Goal: Use online tool/utility: Use online tool/utility

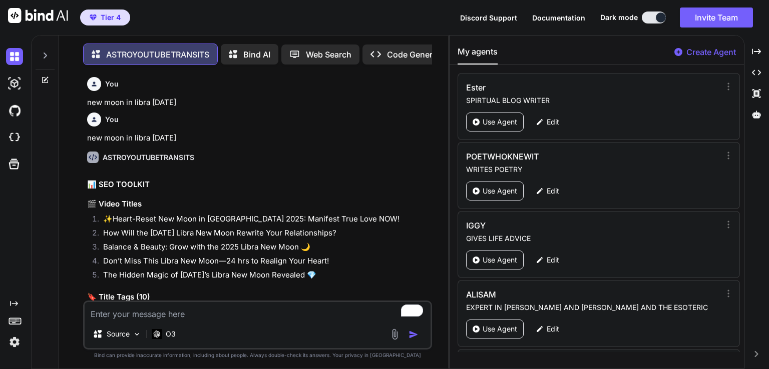
scroll to position [4, 0]
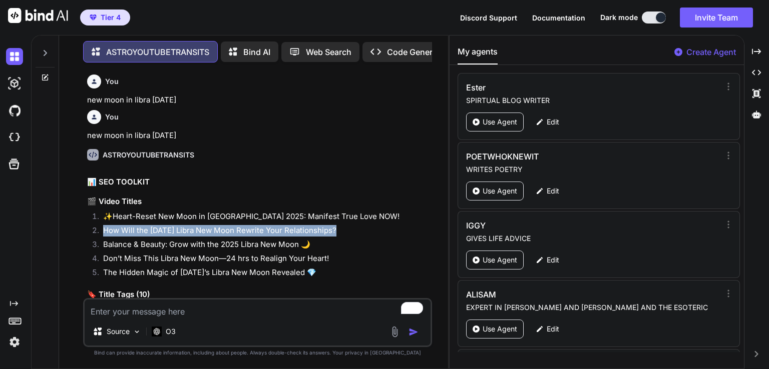
drag, startPoint x: 100, startPoint y: 237, endPoint x: 334, endPoint y: 233, distance: 234.3
click at [334, 233] on li "How Will the Oct 21 Libra New Moon Rewrite Your Relationships?" at bounding box center [262, 232] width 335 height 14
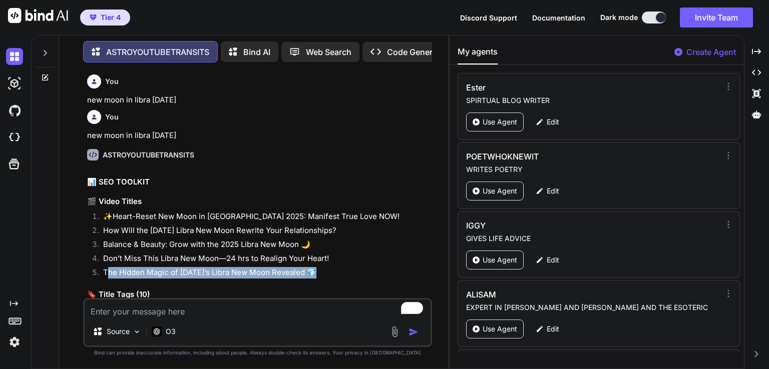
drag, startPoint x: 312, startPoint y: 273, endPoint x: 106, endPoint y: 272, distance: 206.7
click at [106, 272] on li "The Hidden Magic of Oct 21’s Libra New Moon Revealed 💎" at bounding box center [262, 274] width 335 height 14
copy li "he Hidden Magic of Oct 21’s Libra New Moon Revealed 💎"
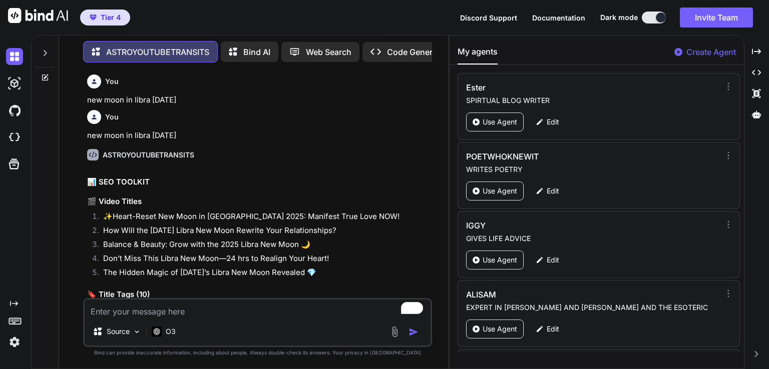
click at [225, 253] on li "Don’t Miss This Libra New Moon—24 hrs to Realign Your Heart!" at bounding box center [262, 260] width 335 height 14
click at [218, 235] on li "How Will the Oct 21 Libra New Moon Rewrite Your Relationships?" at bounding box center [262, 232] width 335 height 14
click at [354, 229] on li "How Will the Oct 21 Libra New Moon Rewrite Your Relationships?" at bounding box center [262, 232] width 335 height 14
click at [254, 231] on li "How Will the Oct 21 Libra New Moon Rewrite Your Relationships?" at bounding box center [262, 232] width 335 height 14
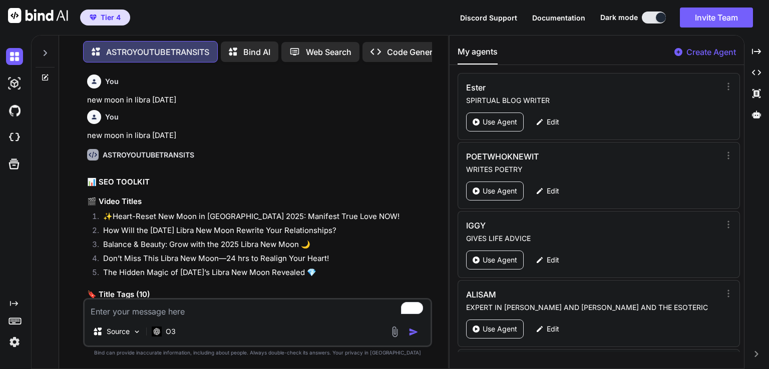
click at [254, 231] on li "How Will the Oct 21 Libra New Moon Rewrite Your Relationships?" at bounding box center [262, 232] width 335 height 14
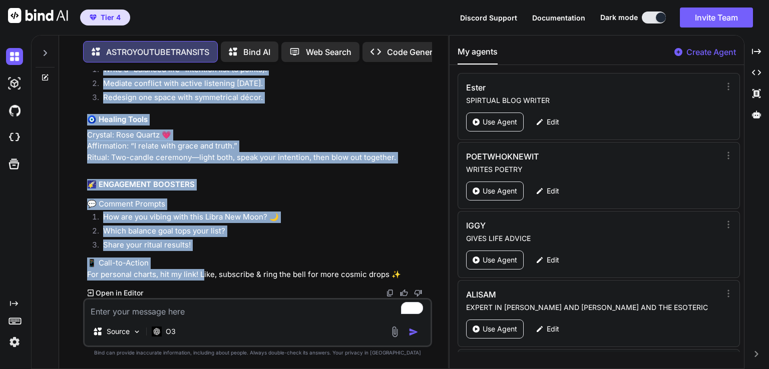
scroll to position [873, 0]
drag, startPoint x: 86, startPoint y: 113, endPoint x: 415, endPoint y: 279, distance: 368.2
copy div "#Astrology #NewMoon #AstrologyExplained #YouTubeAstrology #CosmicGuidance #Spir…"
click at [217, 147] on p "Crystal: Rose Quartz 💗 Affirmation: “I relate with grace and truth.” Ritual: Tw…" at bounding box center [258, 147] width 343 height 34
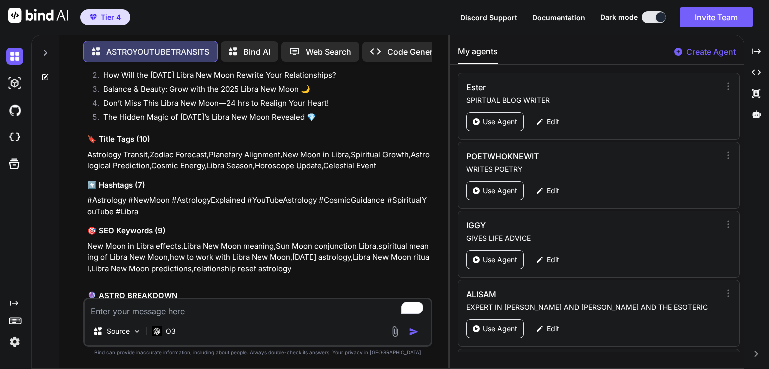
scroll to position [160, 0]
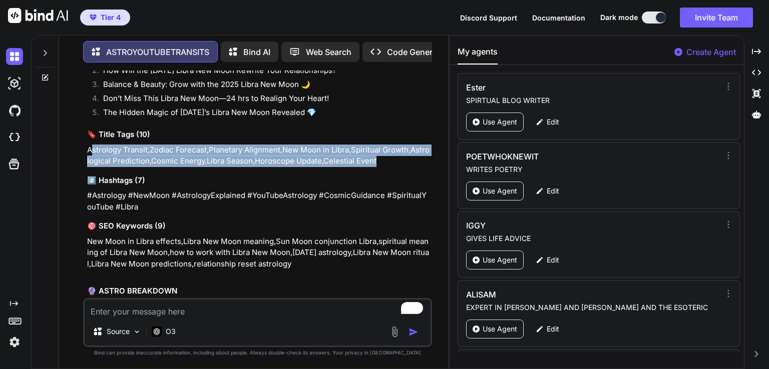
drag, startPoint x: 93, startPoint y: 151, endPoint x: 390, endPoint y: 162, distance: 298.0
click at [390, 162] on p "Astrology Transit,Zodiac Forecast,Planetary Alignment,New Moon in Libra,Spiritu…" at bounding box center [258, 156] width 343 height 23
copy p "strology Transit,Zodiac Forecast,Planetary Alignment,New Moon in Libra,Spiritua…"
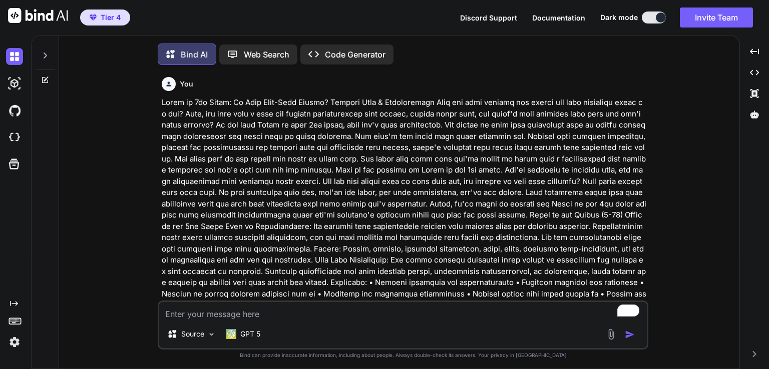
scroll to position [4, 0]
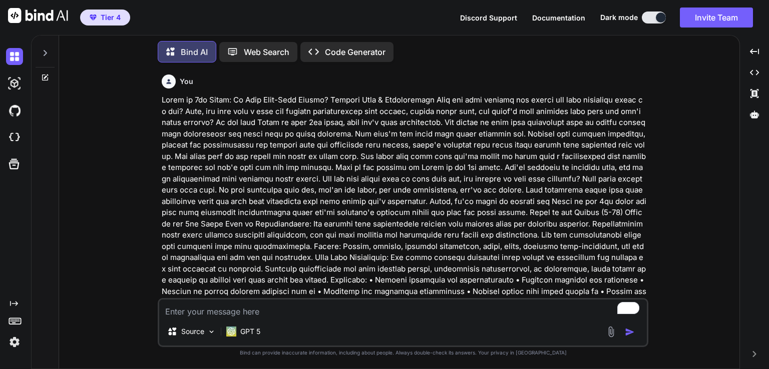
type textarea "x"
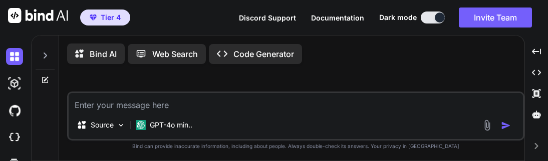
type textarea "x"
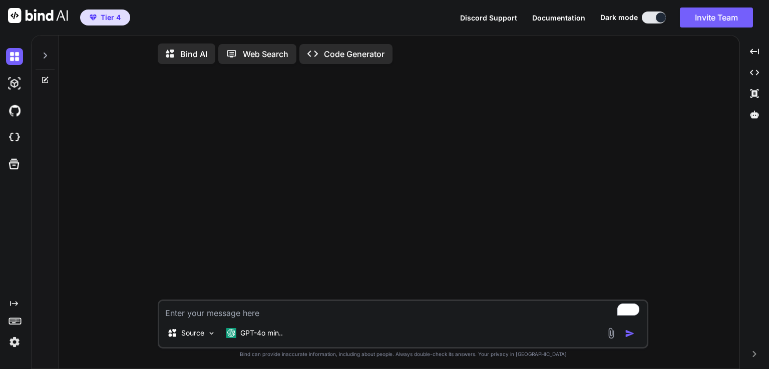
type textarea "x"
click at [751, 110] on div at bounding box center [754, 114] width 21 height 17
click at [586, 248] on div at bounding box center [404, 186] width 489 height 228
click at [257, 338] on p "GPT-4o min.." at bounding box center [261, 333] width 43 height 10
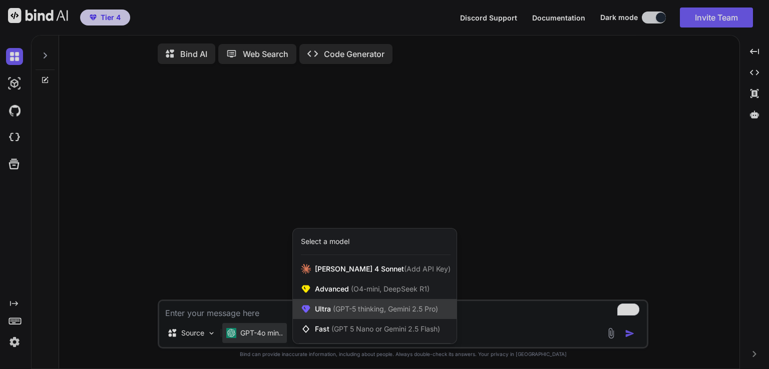
click at [358, 313] on span "(GPT-5 thinking, Gemini 2.5 Pro)" at bounding box center [384, 309] width 107 height 9
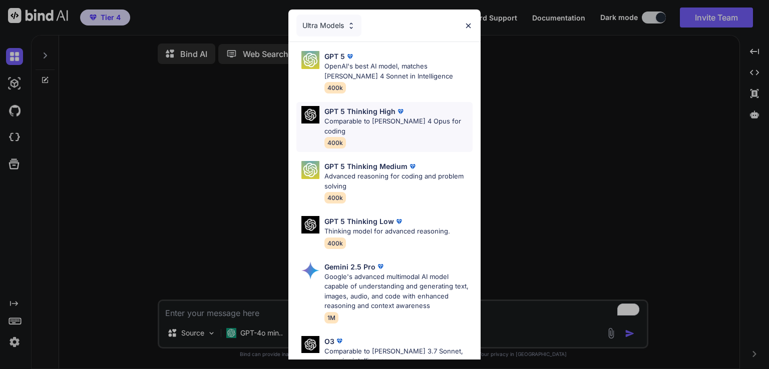
click at [398, 120] on p "Comparable to [PERSON_NAME] 4 Opus for coding" at bounding box center [398, 127] width 148 height 20
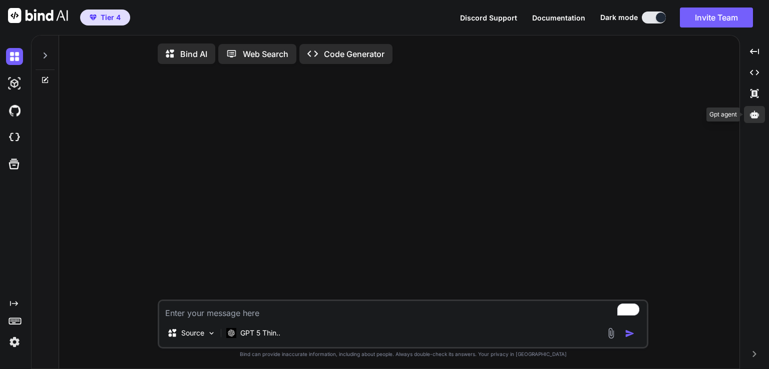
click at [763, 116] on div at bounding box center [754, 114] width 21 height 17
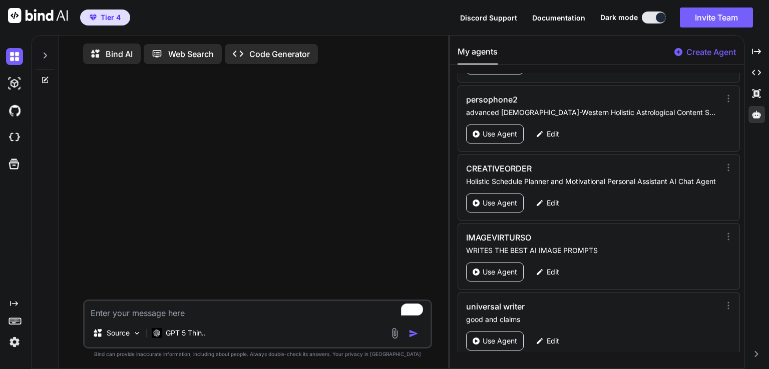
scroll to position [1168, 0]
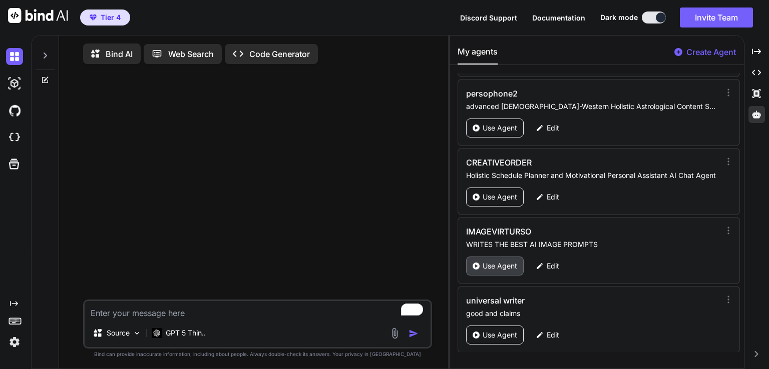
click at [501, 257] on div "Use Agent" at bounding box center [495, 266] width 58 height 19
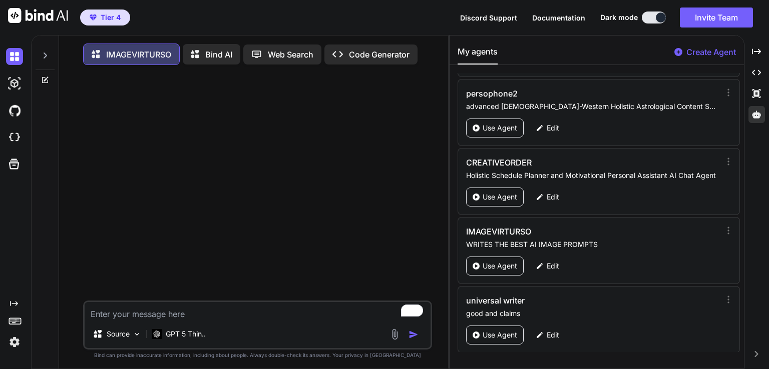
type textarea "x"
click at [219, 319] on textarea "To enrich screen reader interactions, please activate Accessibility in Grammarl…" at bounding box center [258, 311] width 346 height 18
type textarea "i"
type textarea "x"
type textarea "i"
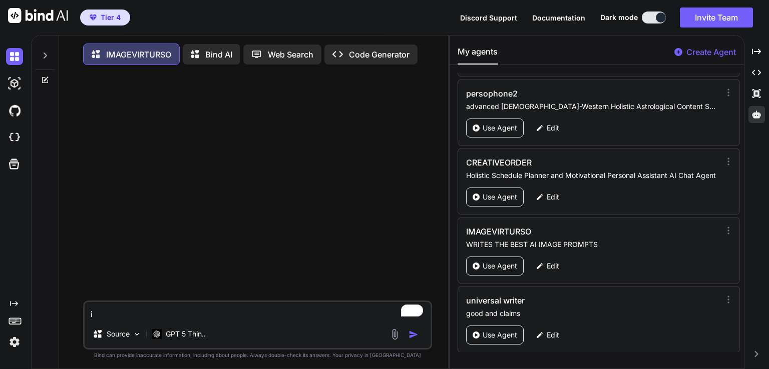
type textarea "x"
type textarea "i w"
type textarea "x"
type textarea "i wa"
type textarea "x"
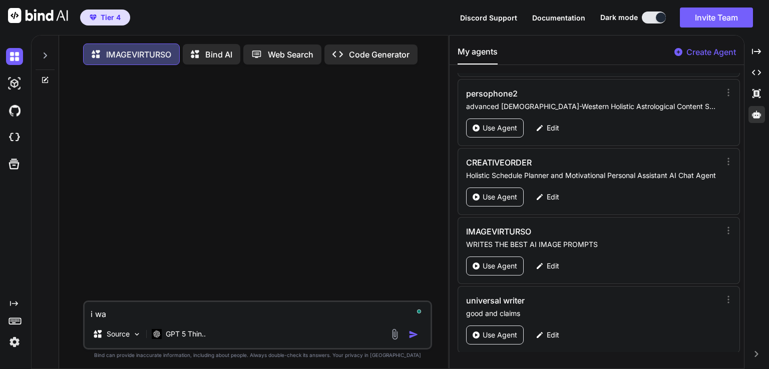
type textarea "i wan"
type textarea "x"
type textarea "i want"
type textarea "x"
type textarea "i want"
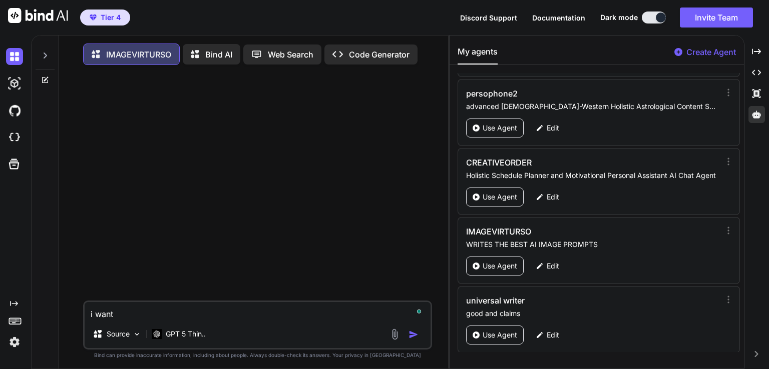
type textarea "x"
type textarea "i want you"
type textarea "x"
type textarea "i want you"
type textarea "x"
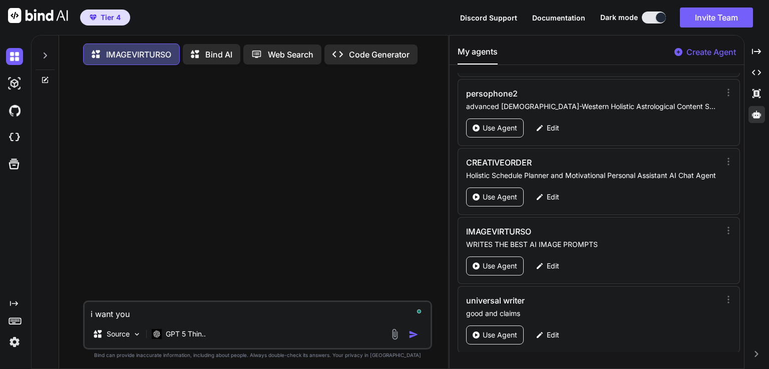
type textarea "i want you t"
type textarea "x"
type textarea "i want you to"
type textarea "x"
type textarea "i want you to"
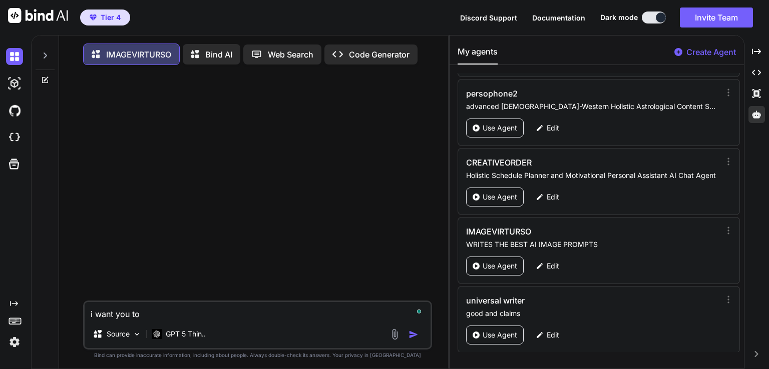
type textarea "x"
type textarea "i want you to w"
type textarea "x"
type textarea "i want you to wr"
type textarea "x"
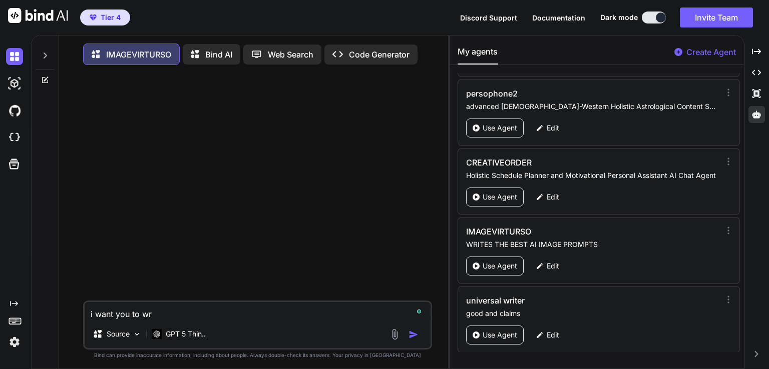
type textarea "i want you to wri"
type textarea "x"
type textarea "i want you to writ"
type textarea "x"
type textarea "i want you to write"
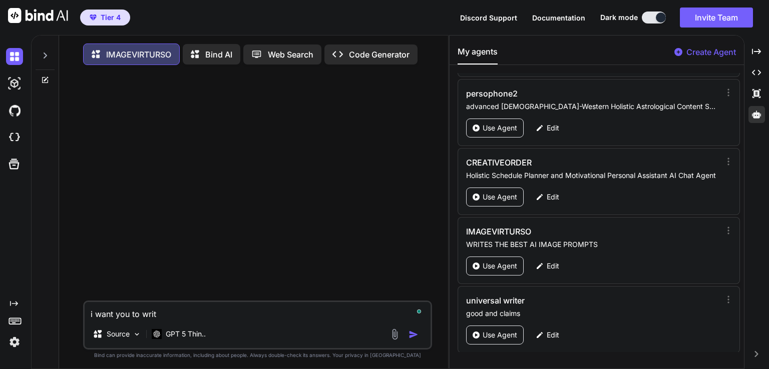
type textarea "x"
type textarea "i want you to write"
type textarea "x"
type textarea "i want you to write"
type textarea "x"
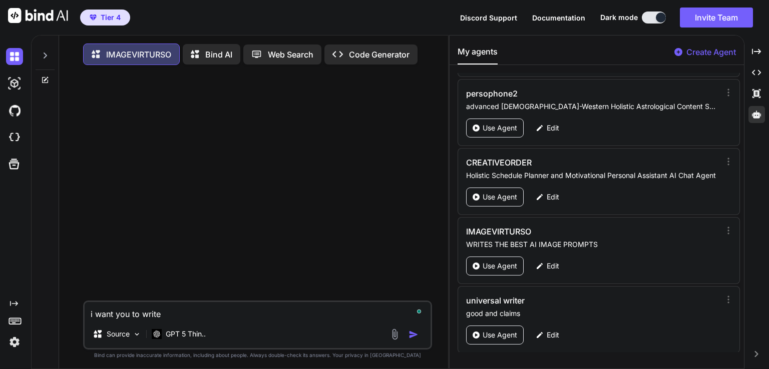
type textarea "i want you to writ"
type textarea "x"
type textarea "i want you to wri"
type textarea "x"
type textarea "i want you to wr"
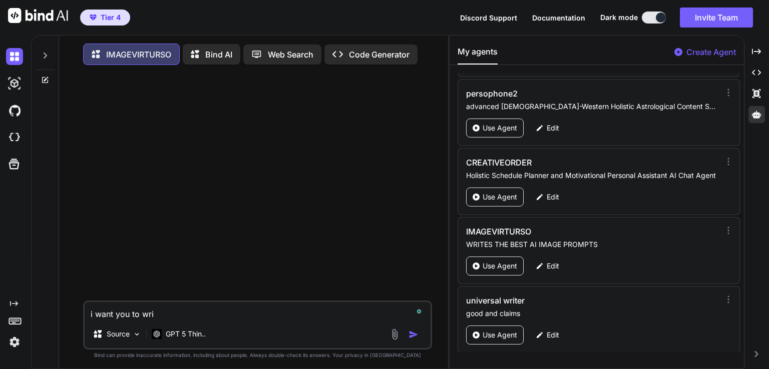
type textarea "x"
type textarea "i want you to w"
type textarea "x"
type textarea "i want you to"
type textarea "x"
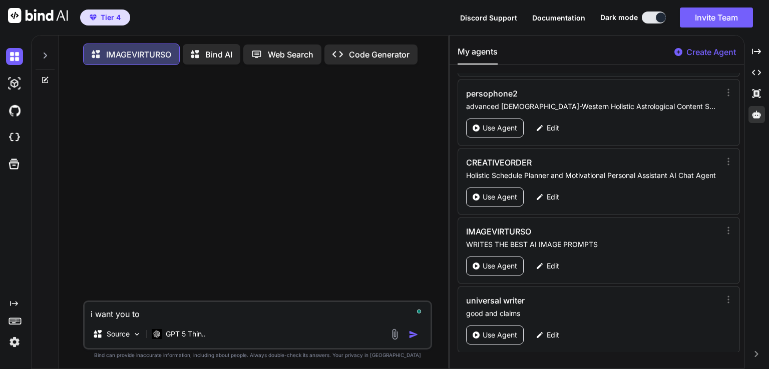
type textarea "i want you to d"
type textarea "x"
type textarea "i want you to de"
type textarea "x"
type textarea "i want you to des"
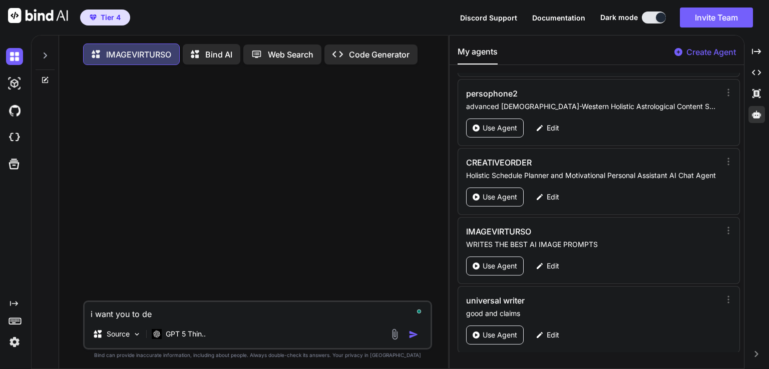
type textarea "x"
type textarea "i want you to desi"
type textarea "x"
type textarea "i want you to desig"
type textarea "x"
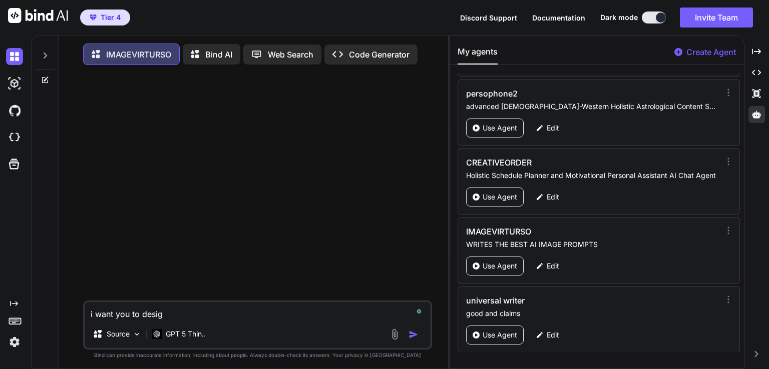
type textarea "i want you to design"
type textarea "x"
type textarea "i want you to designa"
type textarea "x"
type textarea "i want you to designa"
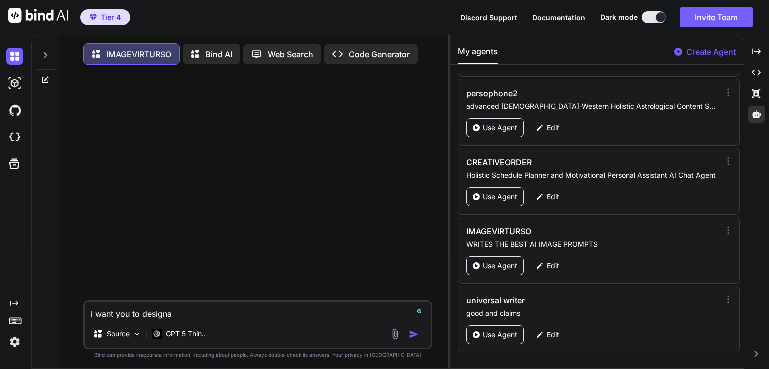
type textarea "x"
type textarea "i want you to designa i"
type textarea "x"
type textarea "i want you to designa im"
type textarea "x"
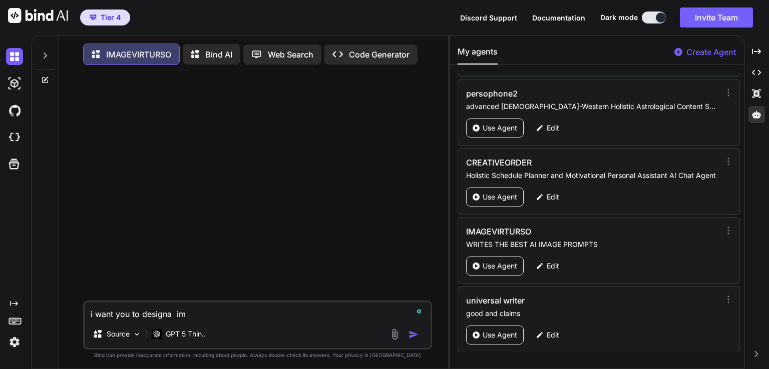
type textarea "i want you to designa ima"
type textarea "x"
type textarea "i want you to designa imag"
type textarea "x"
type textarea "i want you to designa image"
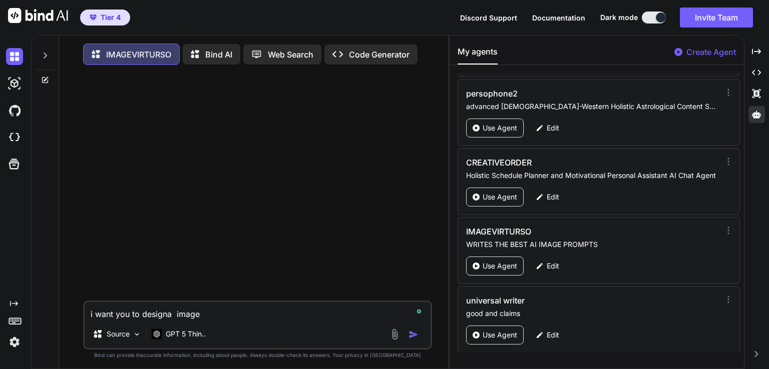
type textarea "x"
type textarea "i want you to designa image"
type textarea "x"
type textarea "i want you to designa image f"
type textarea "x"
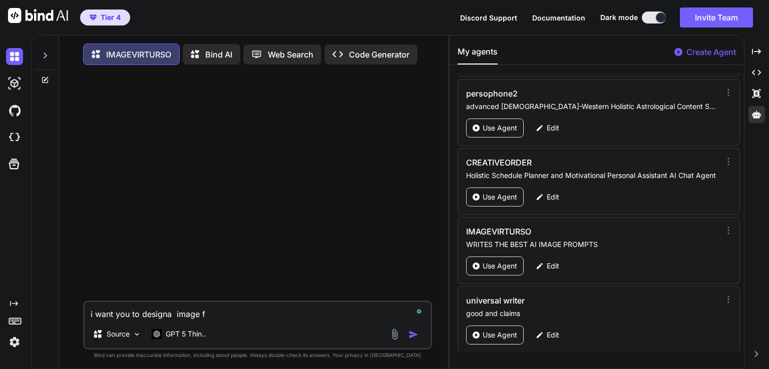
type textarea "i want you to designa image fo"
type textarea "x"
type textarea "i want you to designa image for"
type textarea "x"
type textarea "i want you to designa image for"
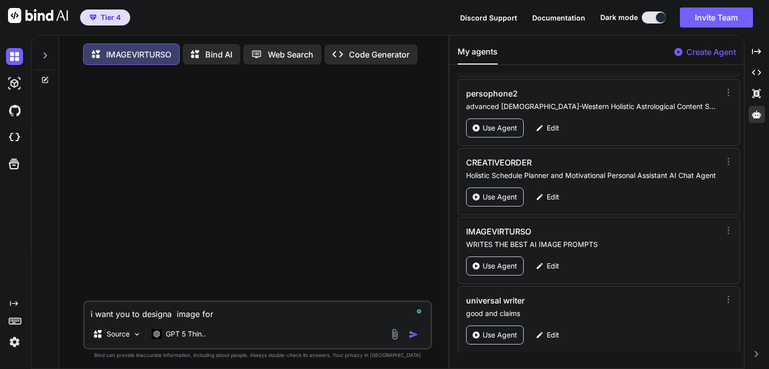
type textarea "x"
type textarea "i want you to designa image for a"
type textarea "x"
type textarea "i want you to designa image for a"
type textarea "x"
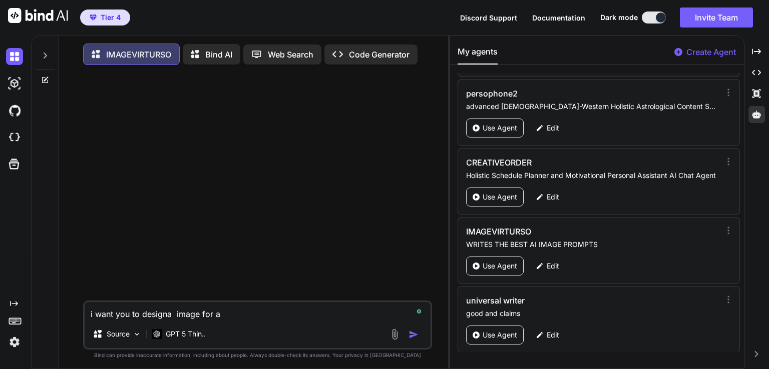
type textarea "i want you to designa image for a y"
type textarea "x"
type textarea "i want you to designa image for a yo"
type textarea "x"
type textarea "i want you to designa image for a you"
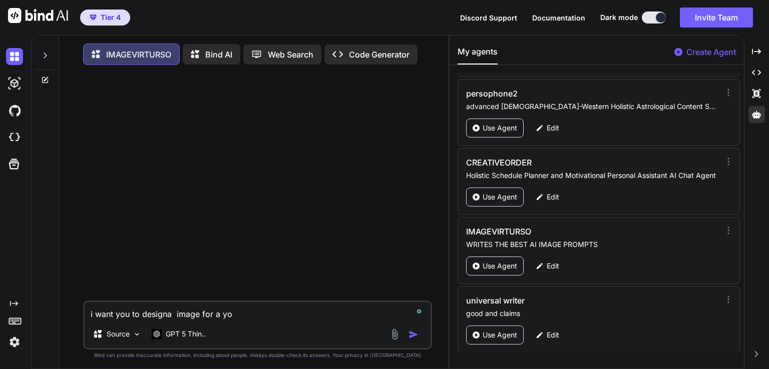
type textarea "x"
type textarea "i want you to designa image for a yout"
type textarea "x"
type textarea "i want you to designa image for a youtu"
type textarea "x"
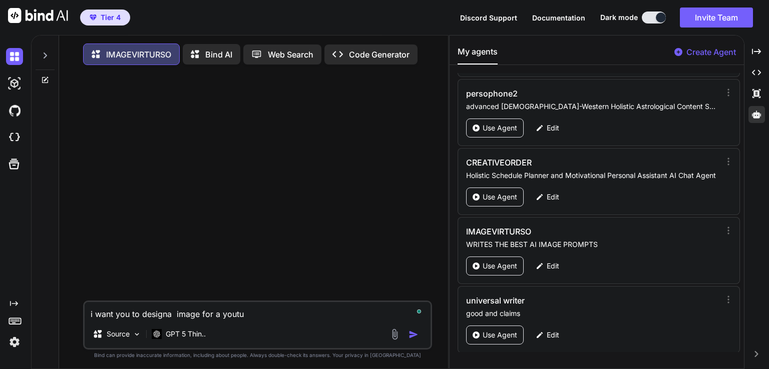
type textarea "i want you to designa image for a youtub"
type textarea "x"
type textarea "i want you to designa image for a youtube"
type textarea "x"
type textarea "i want you to designa image for a youtube"
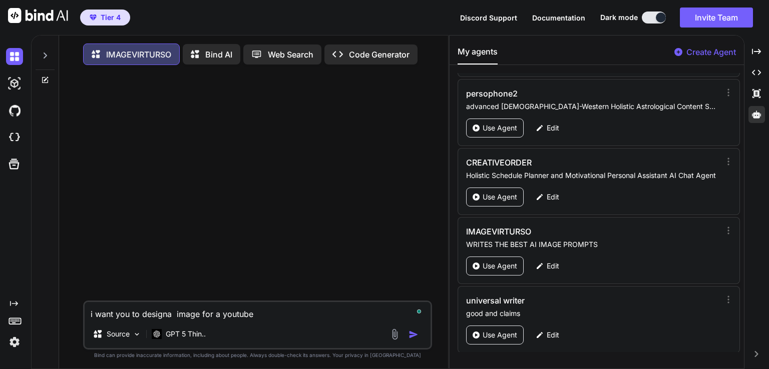
type textarea "x"
type textarea "i want you to designa image for a youtube t"
type textarea "x"
type textarea "i want you to designa image for a youtube th"
type textarea "x"
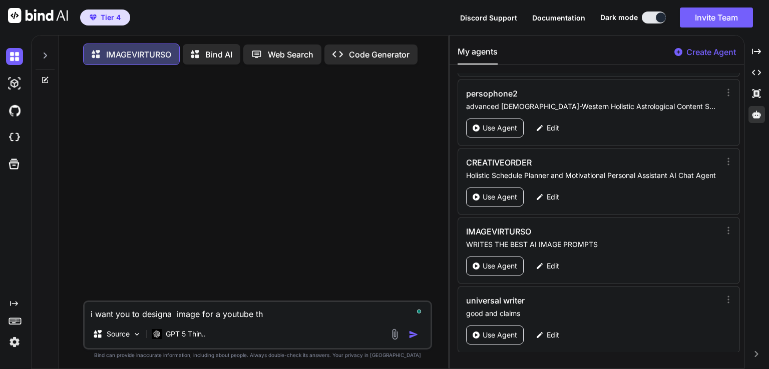
type textarea "i want you to designa image for a youtube thu"
type textarea "x"
type textarea "i want you to designa image for a youtube thum"
type textarea "x"
type textarea "i want you to designa image for a youtube thumn"
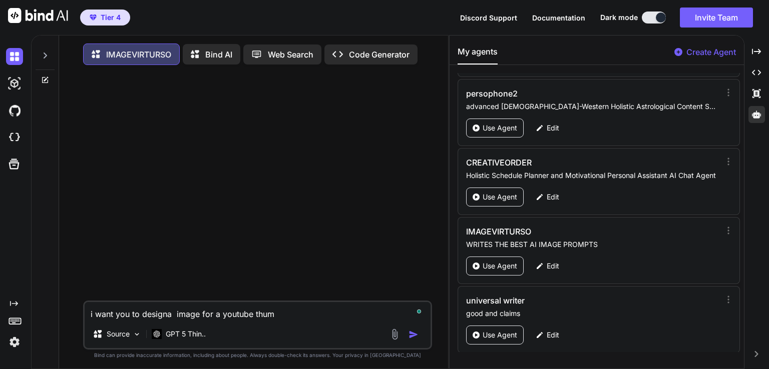
type textarea "x"
type textarea "i want you to designa image for a youtube thumna"
type textarea "x"
type textarea "i want you to designa image for a youtube thumnai"
type textarea "x"
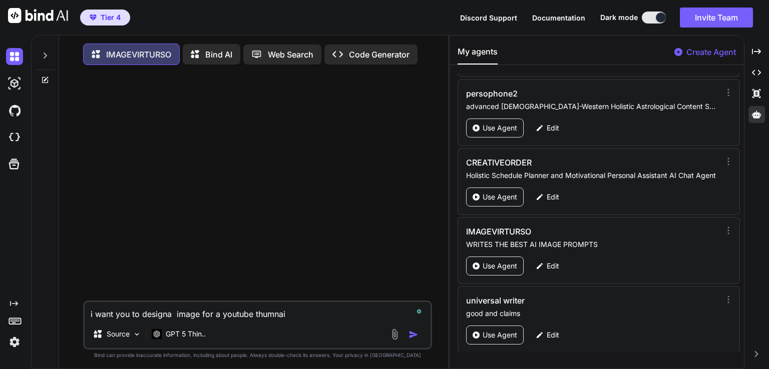
type textarea "i want you to designa image for a youtube thumnail"
type textarea "x"
type textarea "i want you to designa image for a youtube thumnail"
type textarea "x"
type textarea "i want you to designa image for a youtube thumnail c"
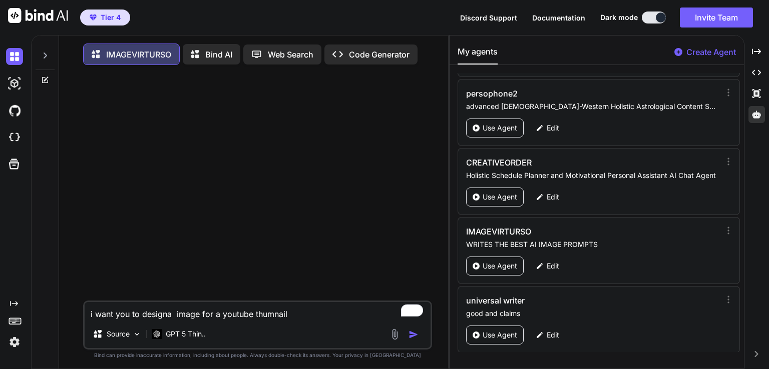
type textarea "x"
type textarea "i want you to designa image for a youtube thumnail ca"
type textarea "x"
type textarea "i want you to designa image for a youtube thumnail cal"
type textarea "x"
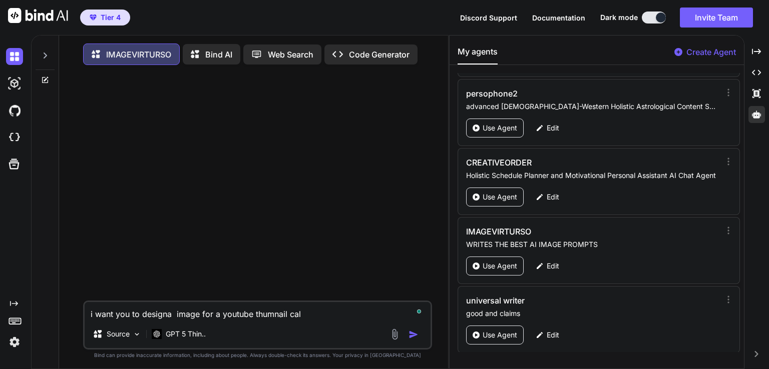
type textarea "i want you to designa image for a youtube thumnail call"
type textarea "x"
type textarea "i want you to designa image for a youtube thumnail calle"
type textarea "x"
type textarea "i want you to designa image for a youtube thumnail called"
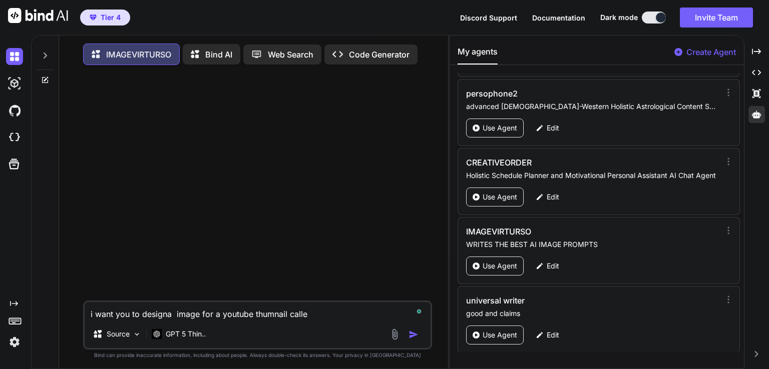
type textarea "x"
type textarea "i want you to designa image for a youtube thumnail called"
type textarea "x"
type textarea "i want you to designa image for a youtube thumnail called t"
type textarea "x"
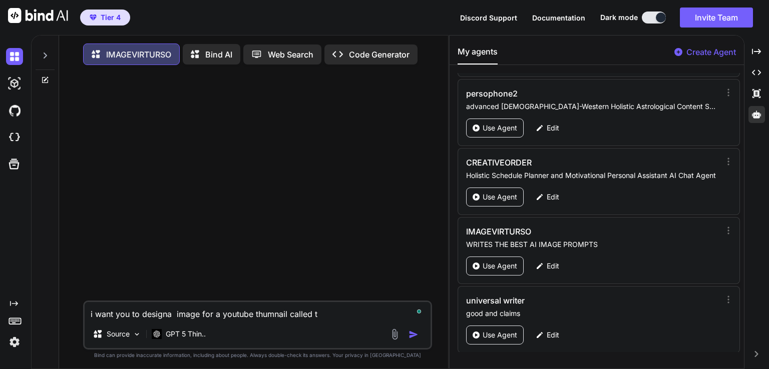
type textarea "i want you to designa image for a youtube thumnail called th"
type textarea "x"
type textarea "i want you to designa image for a youtube thumnail called the"
type textarea "x"
type textarea "i want you to designa image for a youtube thumnail called the"
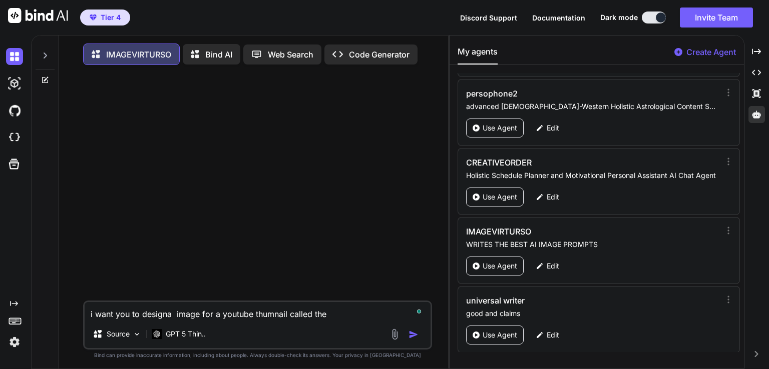
type textarea "x"
type textarea "i want you to designa image for a youtube [PERSON_NAME] called the k"
type textarea "x"
type textarea "i want you to designa image for a youtube thumnail called the ka"
type textarea "x"
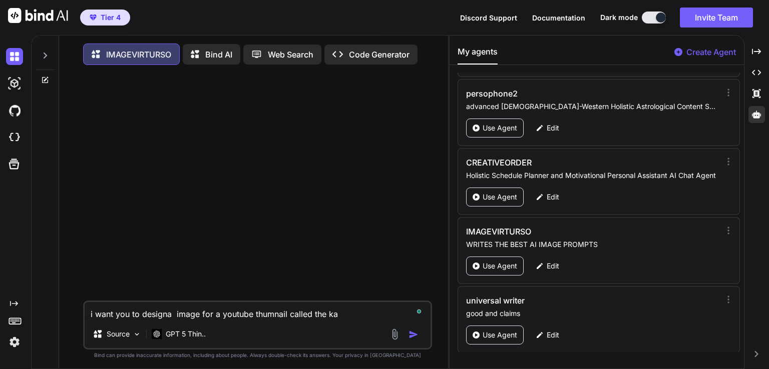
type textarea "i want you to designa image for a youtube [PERSON_NAME] called the kar"
type textarea "x"
type textarea "i want you to designa image for a youtube thumnail called the karm"
type textarea "x"
type textarea "i want you to designa image for a youtube thumnail called the karmi"
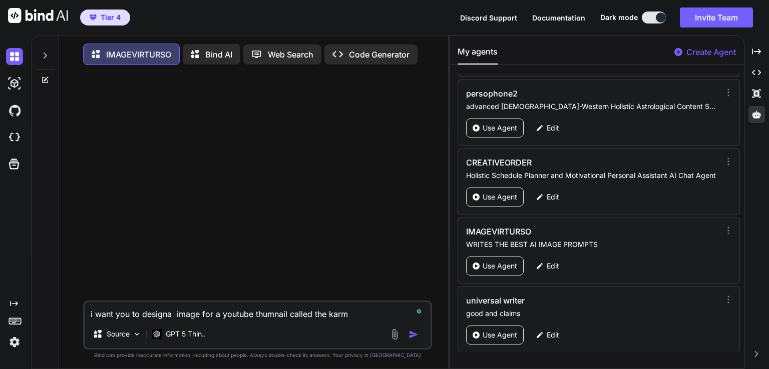
type textarea "x"
type textarea "i want you to designa image for a youtube thumnail called the karmic"
type textarea "x"
type textarea "i want you to designa image for a youtube thumnail called the karmic"
type textarea "x"
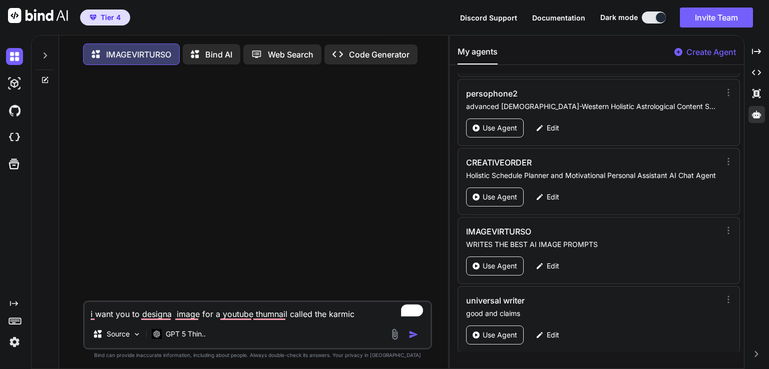
type textarea "i want you to designa image for a youtube thumnail called the karmic"
type textarea "x"
type textarea "i want you to designa image for a youtube thumnail called the karmi"
type textarea "x"
type textarea "i want you to designa image for a youtube thumnail called the karm"
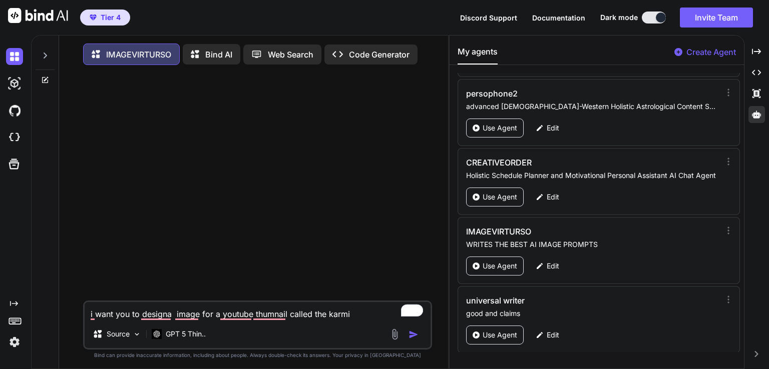
type textarea "x"
type textarea "i want you to designa image for a youtube [PERSON_NAME] called the kar"
type textarea "x"
type textarea "i want you to designa image for a youtube thumnail called the ka"
type textarea "x"
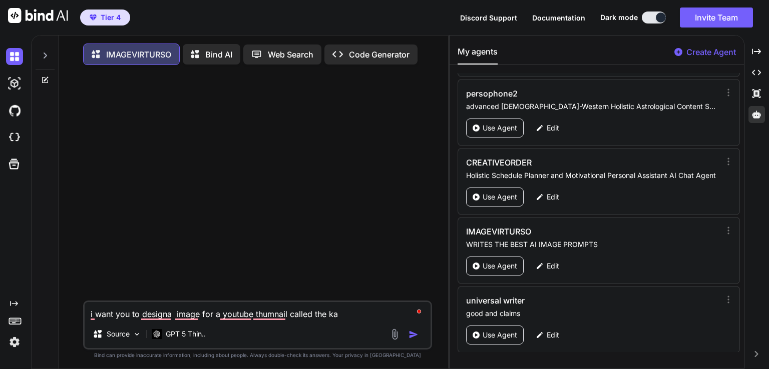
type textarea "i want you to designa image for a youtube [PERSON_NAME] called the k"
type textarea "x"
type textarea "i want you to designa image for a youtube thumnail called the"
type textarea "x"
type textarea "i want you to designa image for a youtube thumnail called the"
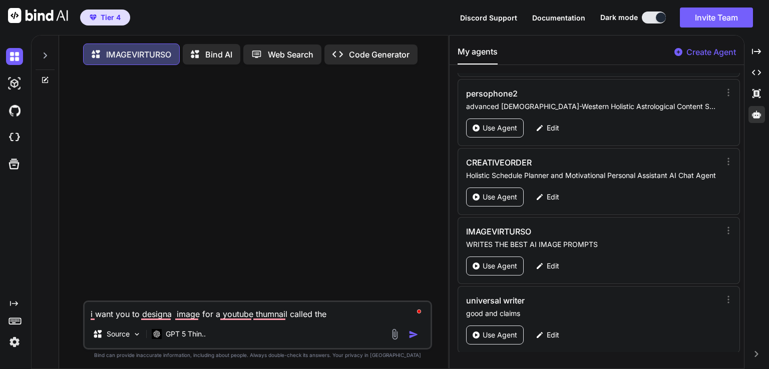
type textarea "x"
type textarea "i want you to designa image for a youtube thumnail called the"
type textarea "x"
type textarea "i want you to designa image for a youtube [PERSON_NAME] called the h"
type textarea "x"
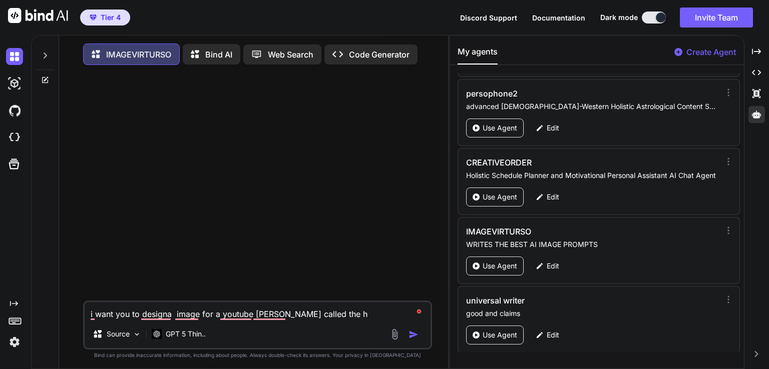
type textarea "i want you to designa image for a youtube [PERSON_NAME] called the ho"
type textarea "x"
type textarea "i want you to designa image for a youtube [PERSON_NAME] called the hol"
type textarea "x"
type textarea "i want you to designa image for a youtube thumnail called the [DATE]"
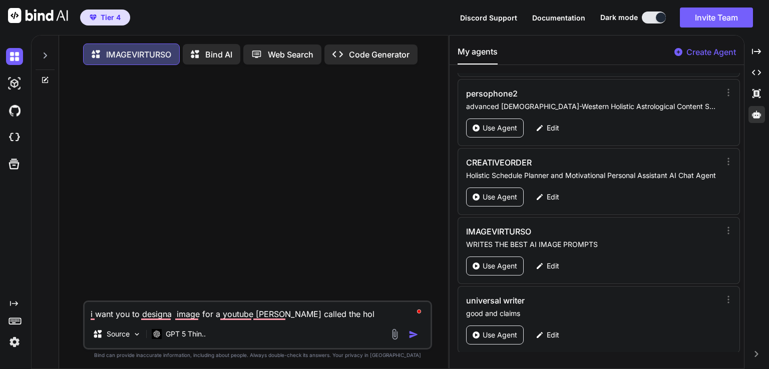
type textarea "x"
type textarea "i want you to designa image for a youtube thumnail called the holis"
type textarea "x"
type textarea "i want you to designa image for a youtube [PERSON_NAME] called the holist"
type textarea "x"
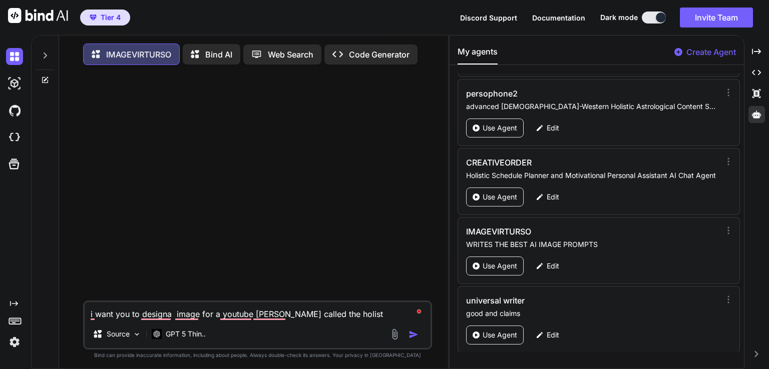
type textarea "i want you to designa image for a youtube [PERSON_NAME] called the holisti"
type textarea "x"
type textarea "i want you to designa image for a youtube thumnail called the holistic"
type textarea "x"
type textarea "i want you to designa image for a youtube thumnail called the holistic"
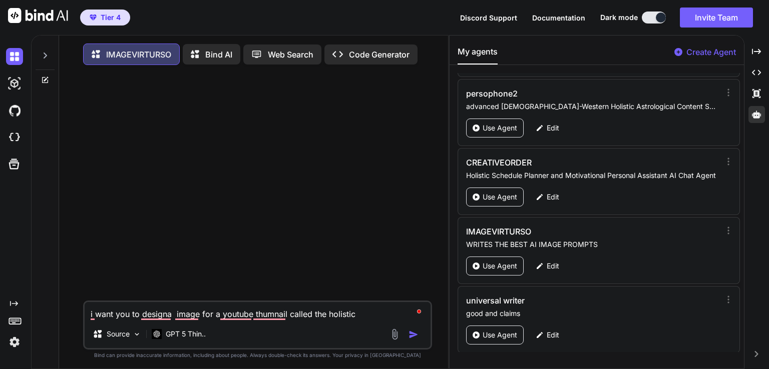
type textarea "x"
type textarea "i want you to designa image for a youtube thumnail called the holistic a"
type textarea "x"
type textarea "i want you to designa image for a youtube [PERSON_NAME] called the holistic as"
type textarea "x"
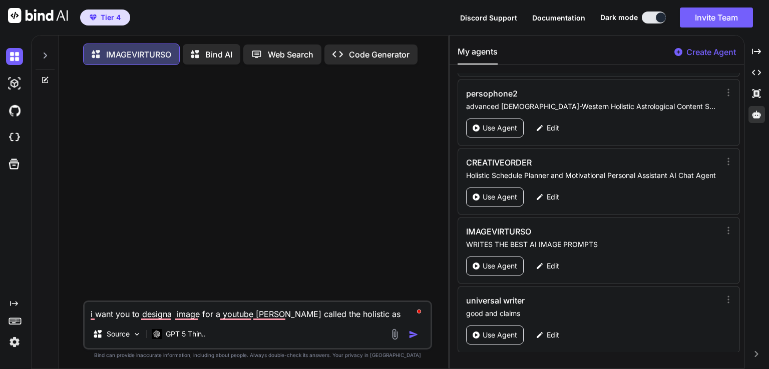
type textarea "i want you to designa image for a youtube thumnail called the holistic ast"
click at [327, 315] on textarea "i want you to designa image for a youtube thumnail called the holistic astrolog…" at bounding box center [258, 311] width 346 height 18
click at [379, 316] on textarea "i want you to designa image for a youtube [PERSON_NAME] called the wholistic as…" at bounding box center [258, 311] width 346 height 18
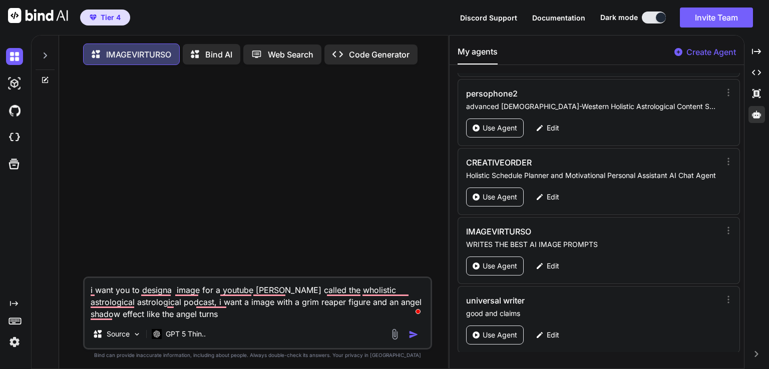
click at [145, 318] on textarea "i want you to designa image for a youtube [PERSON_NAME] called the wholistic as…" at bounding box center [258, 299] width 346 height 42
click at [278, 317] on textarea "i want you to designa image for a youtube [PERSON_NAME] called the wholistic as…" at bounding box center [258, 299] width 346 height 42
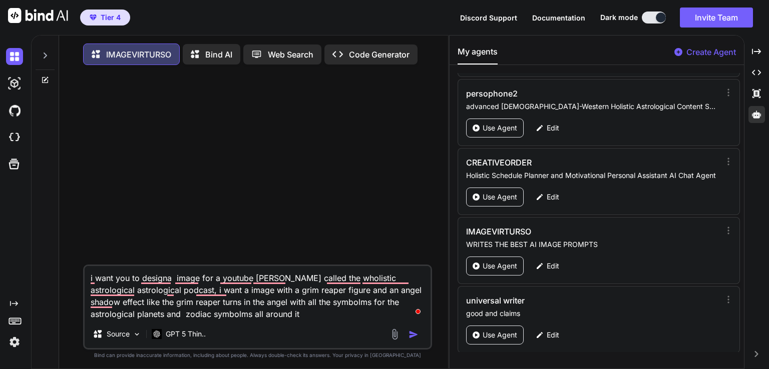
click at [226, 291] on textarea "i want you to designa image for a youtube [PERSON_NAME] called the wholistic as…" at bounding box center [258, 293] width 346 height 54
